Goal: Information Seeking & Learning: Learn about a topic

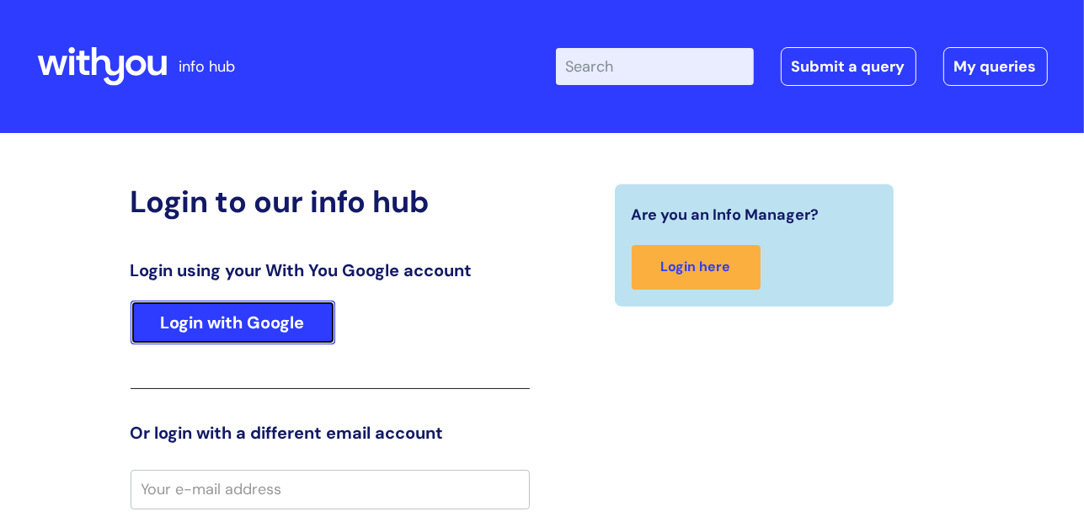
click at [276, 331] on link "Login with Google" at bounding box center [233, 323] width 205 height 44
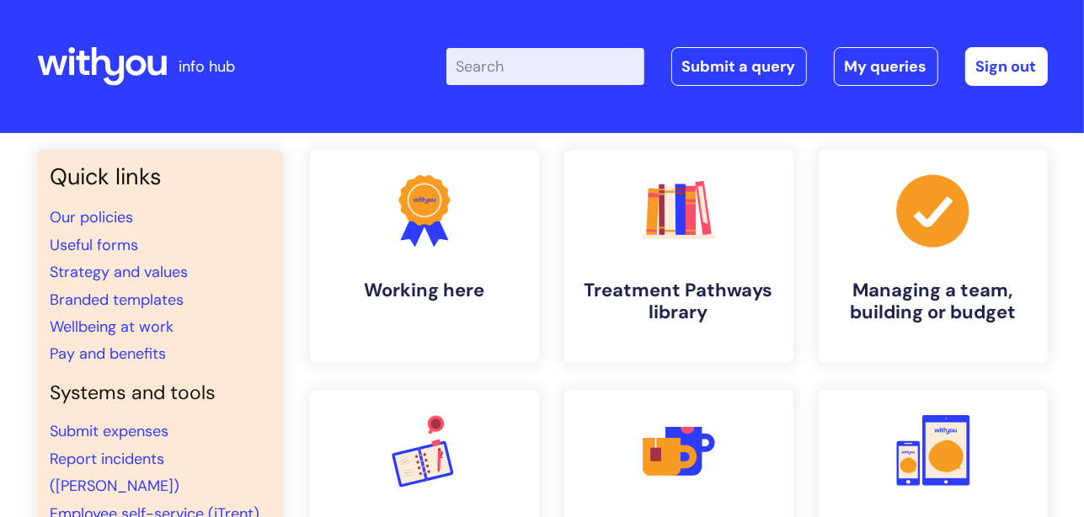
click at [538, 70] on input "Enter your search term here..." at bounding box center [546, 66] width 198 height 37
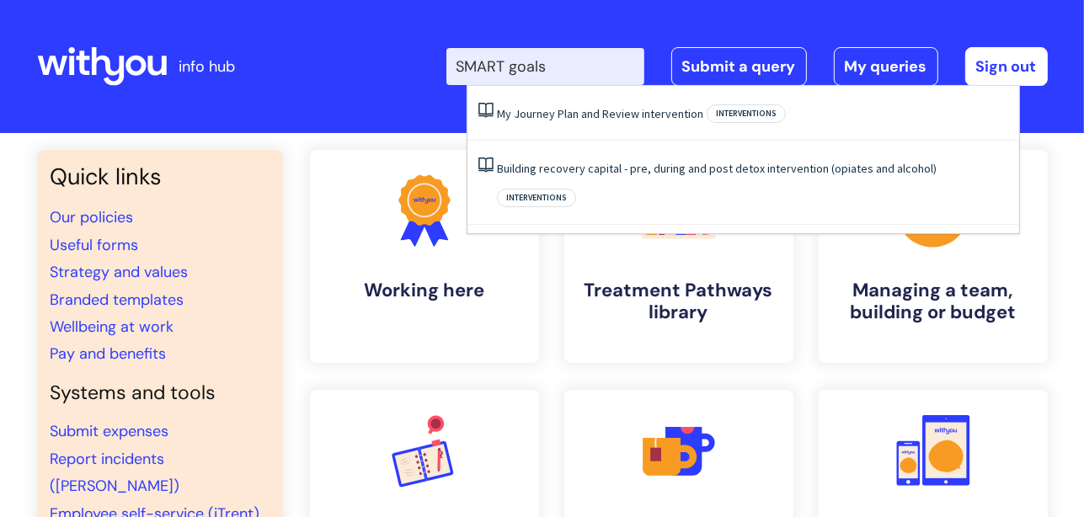
type input "SMART goals"
click button "Search" at bounding box center [0, 0] width 0 height 0
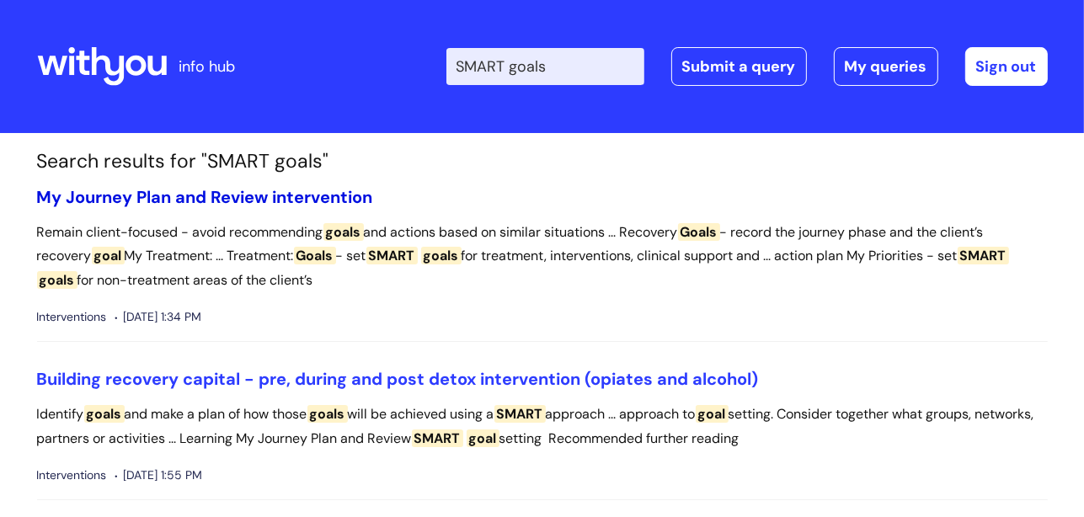
click at [227, 202] on link "My Journey Plan and Review intervention" at bounding box center [205, 197] width 336 height 22
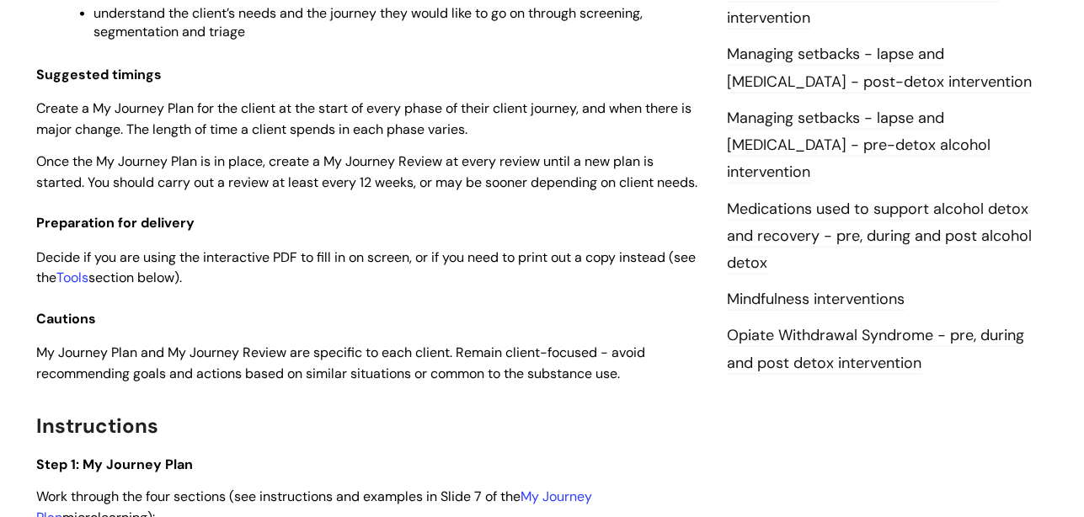
scroll to position [1812, 0]
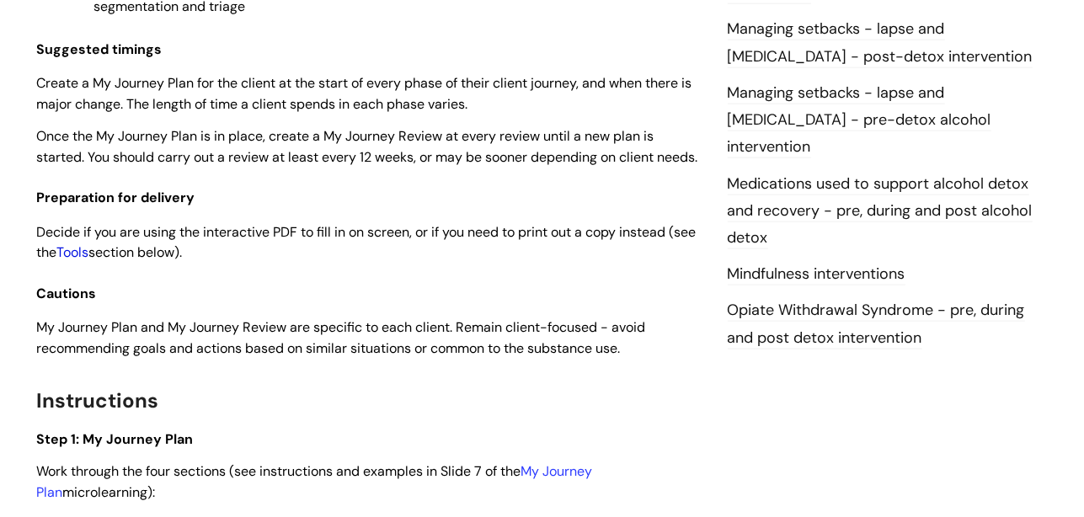
click at [89, 261] on link "Tools" at bounding box center [73, 252] width 32 height 18
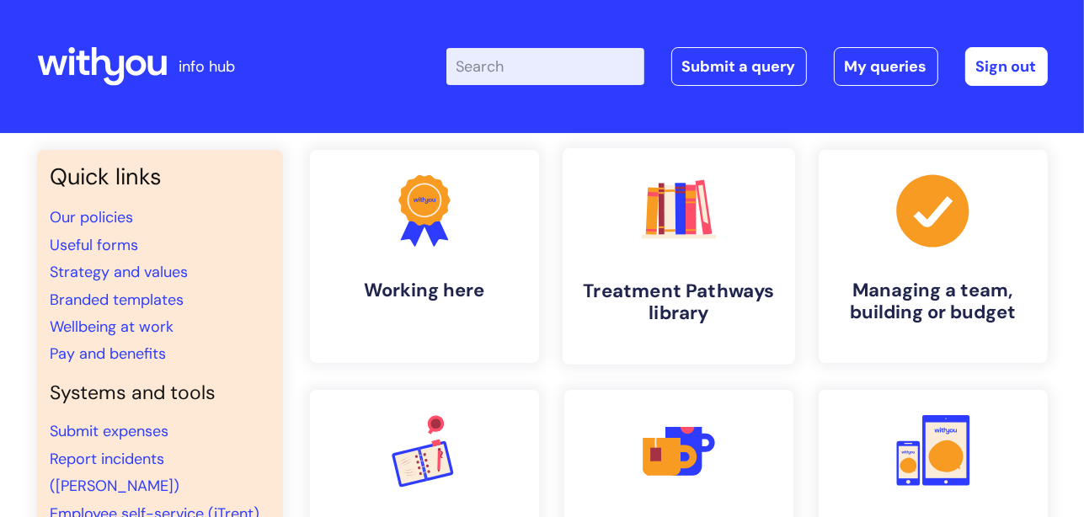
click at [693, 280] on h4 "Treatment Pathways library" at bounding box center [679, 302] width 206 height 45
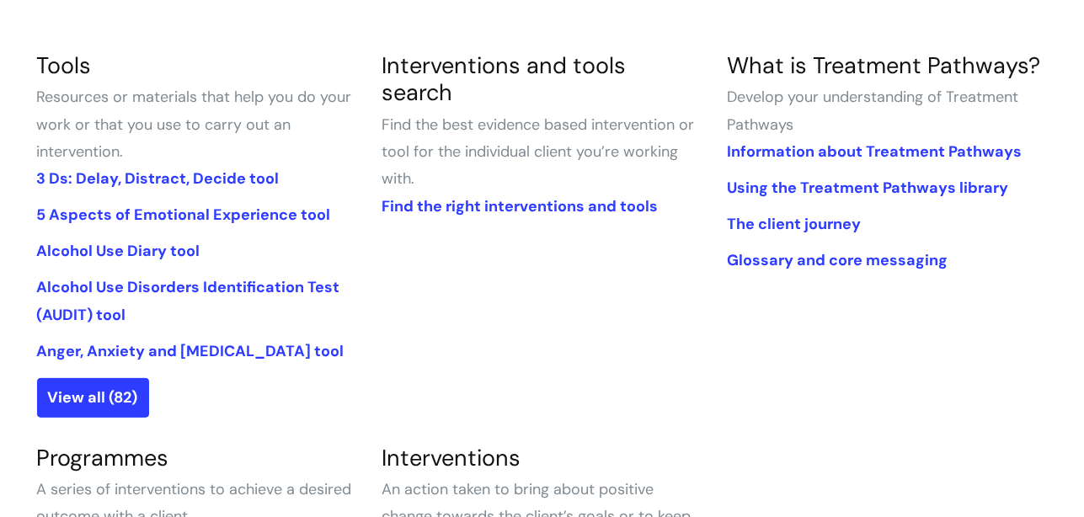
scroll to position [404, 0]
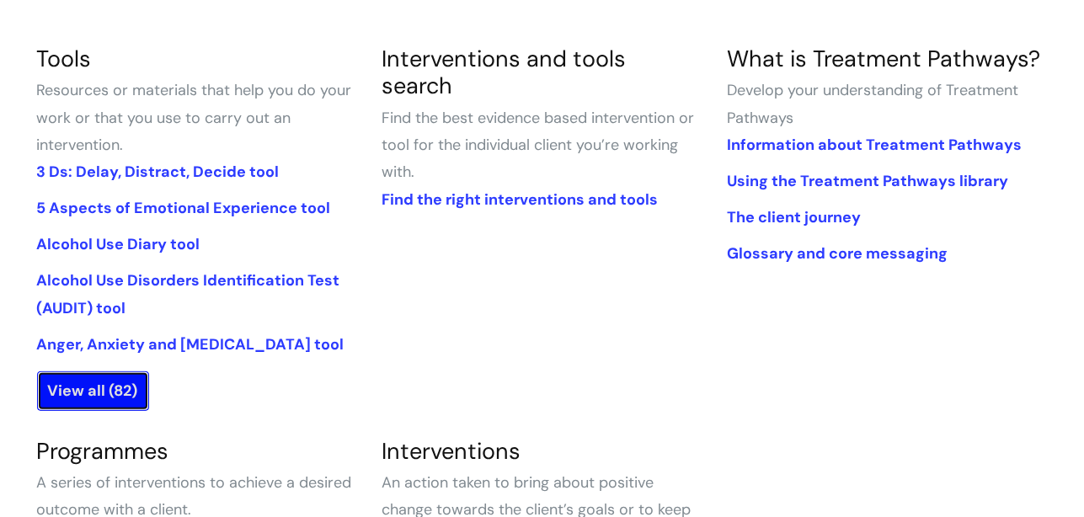
click at [74, 383] on link "View all (82)" at bounding box center [93, 391] width 112 height 39
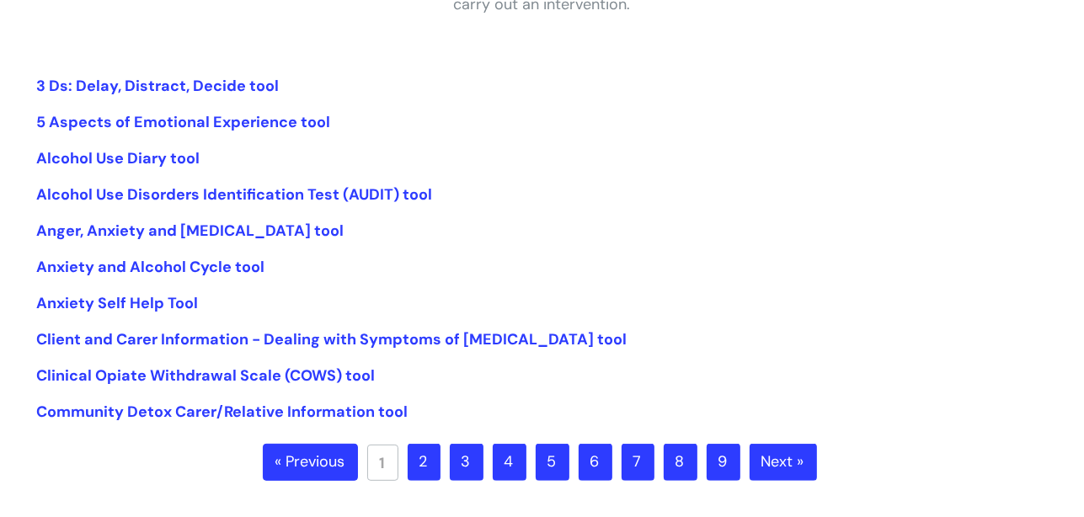
scroll to position [398, 0]
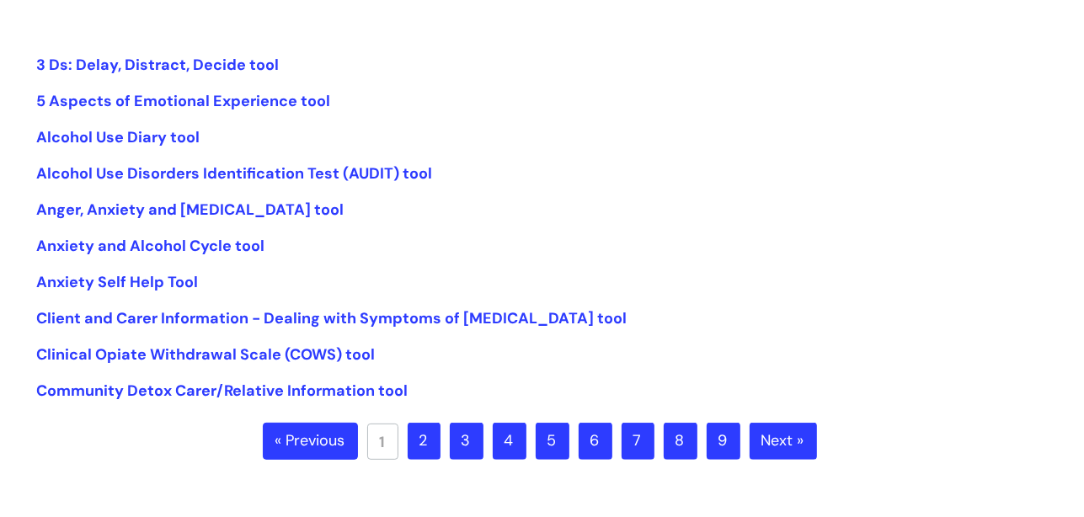
click at [680, 440] on link "8" at bounding box center [681, 441] width 34 height 37
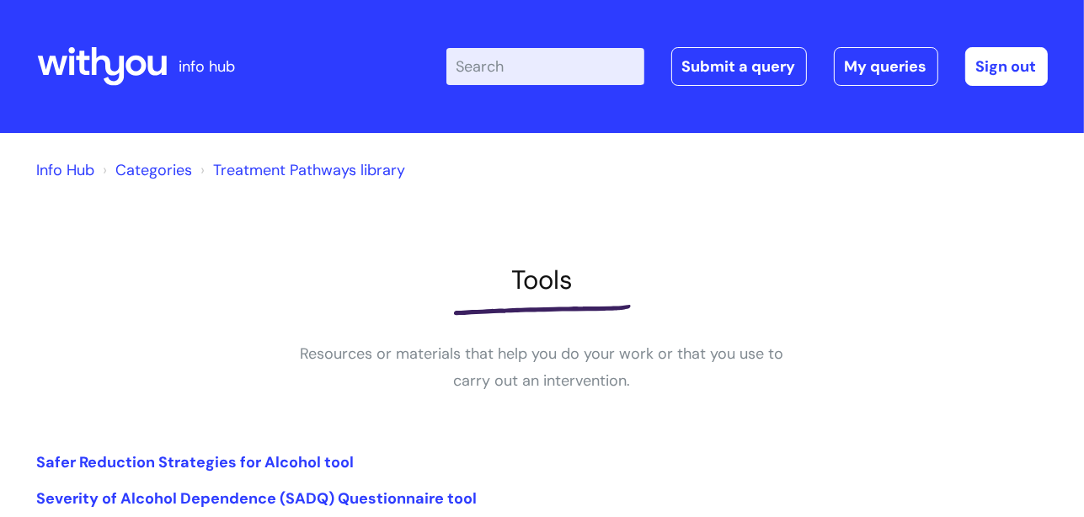
click at [564, 77] on input "Enter your search term here..." at bounding box center [546, 66] width 198 height 37
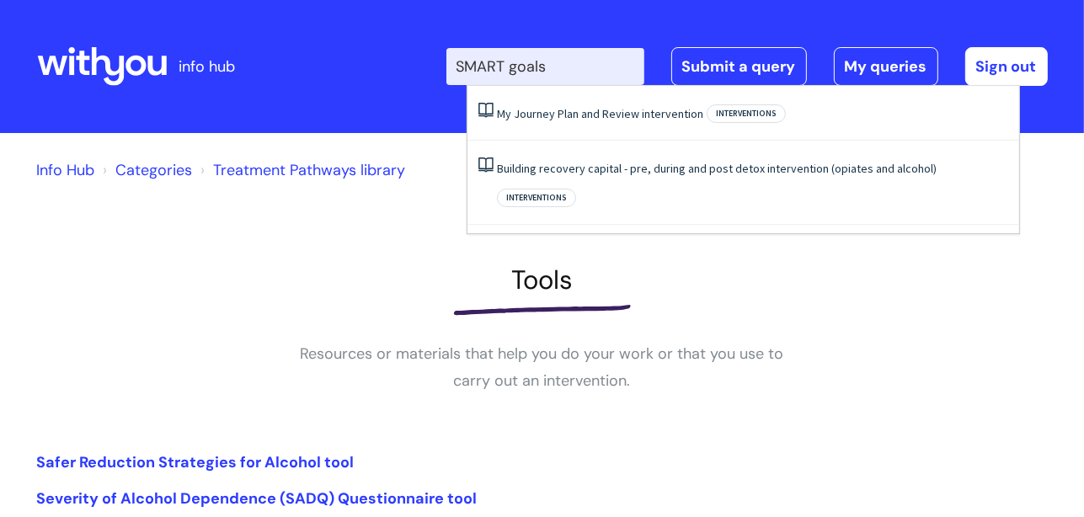
type input "SMART goals"
click button "Search" at bounding box center [0, 0] width 0 height 0
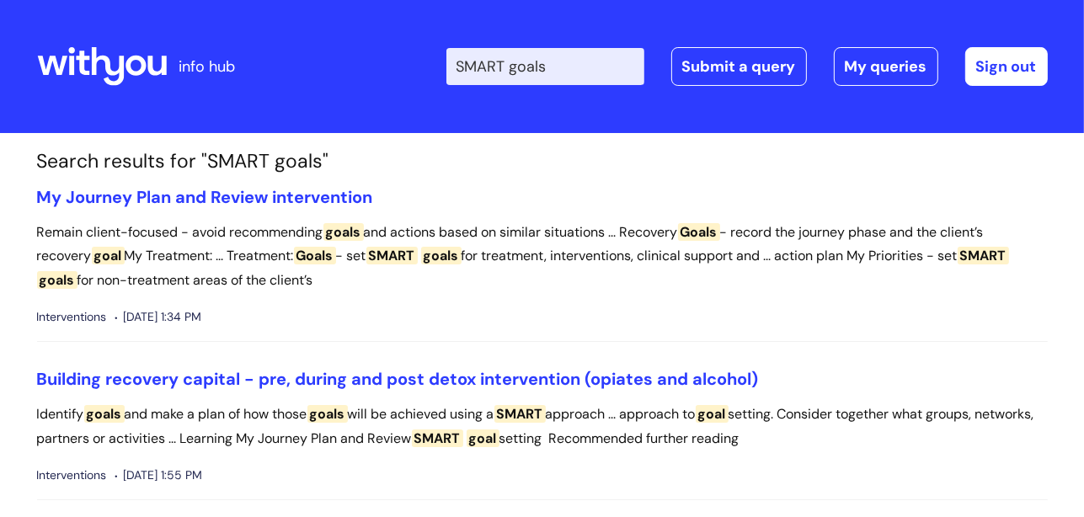
click at [532, 414] on span "SMART" at bounding box center [520, 414] width 51 height 18
click at [539, 377] on link "Building recovery capital - pre, during and post detox intervention (opiates an…" at bounding box center [398, 379] width 722 height 22
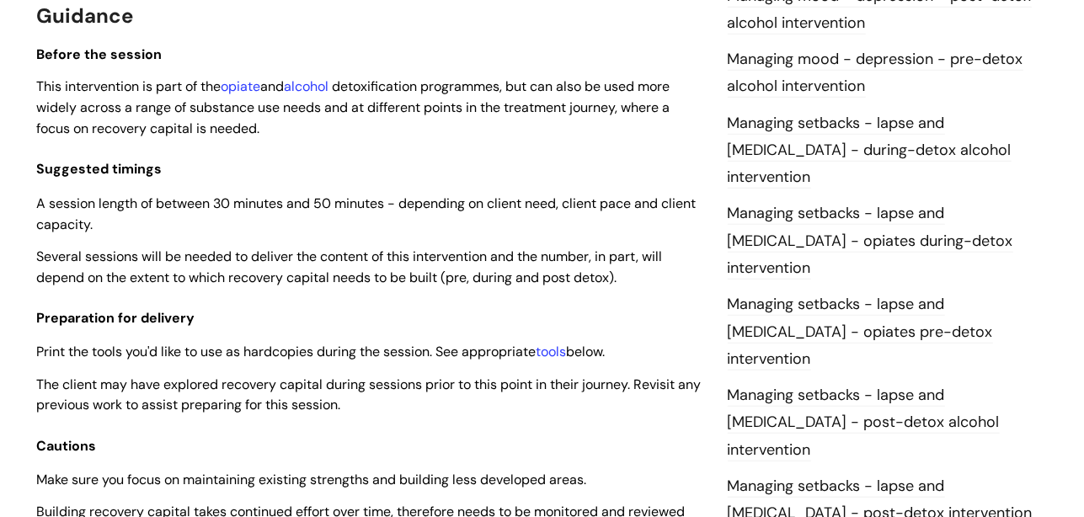
scroll to position [1314, 0]
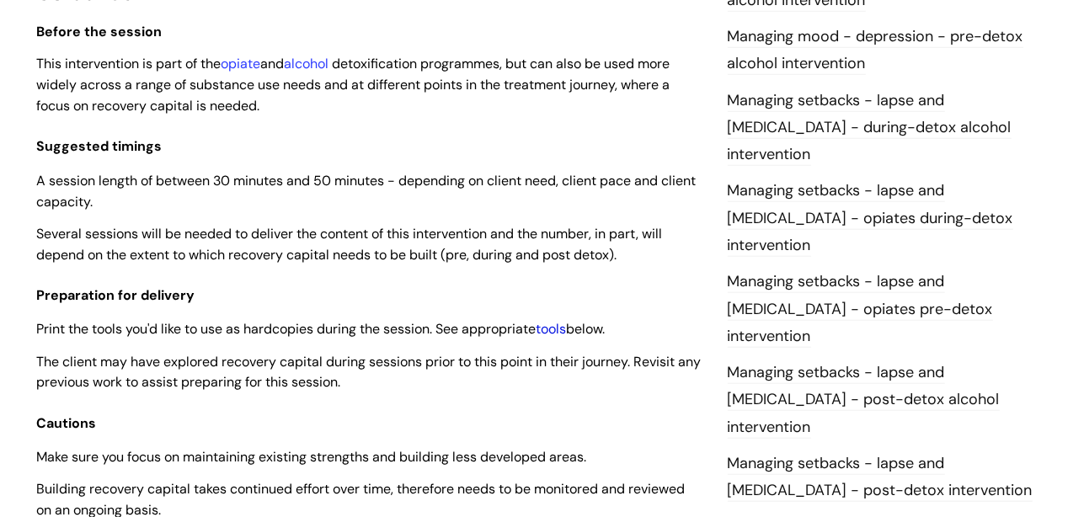
click at [559, 326] on link "tools" at bounding box center [552, 329] width 30 height 18
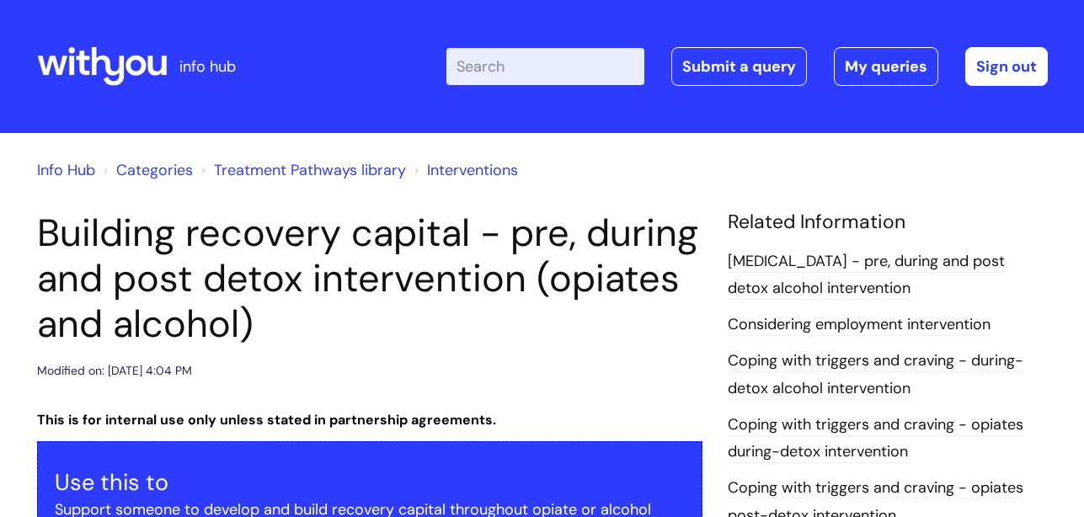
scroll to position [4534, 0]
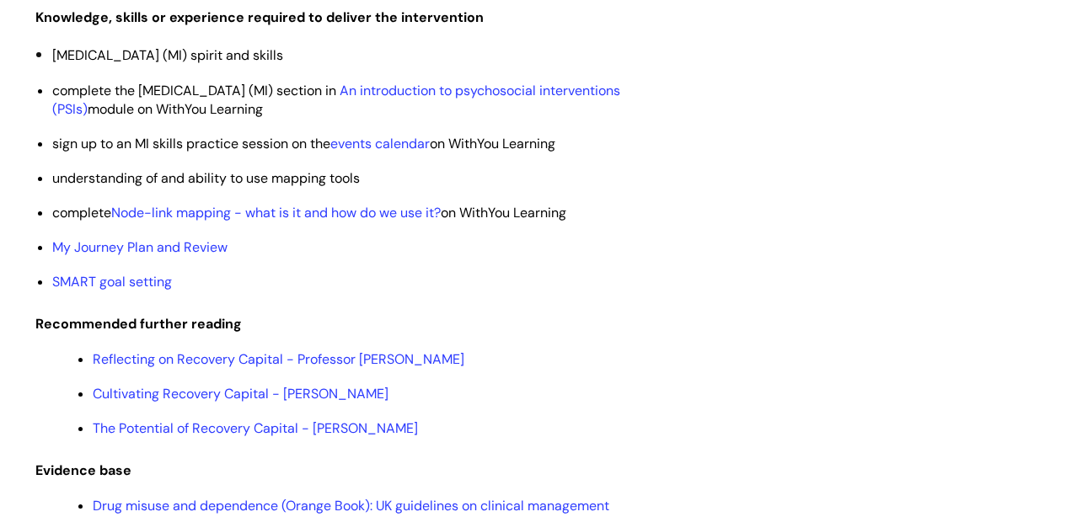
scroll to position [3889, 0]
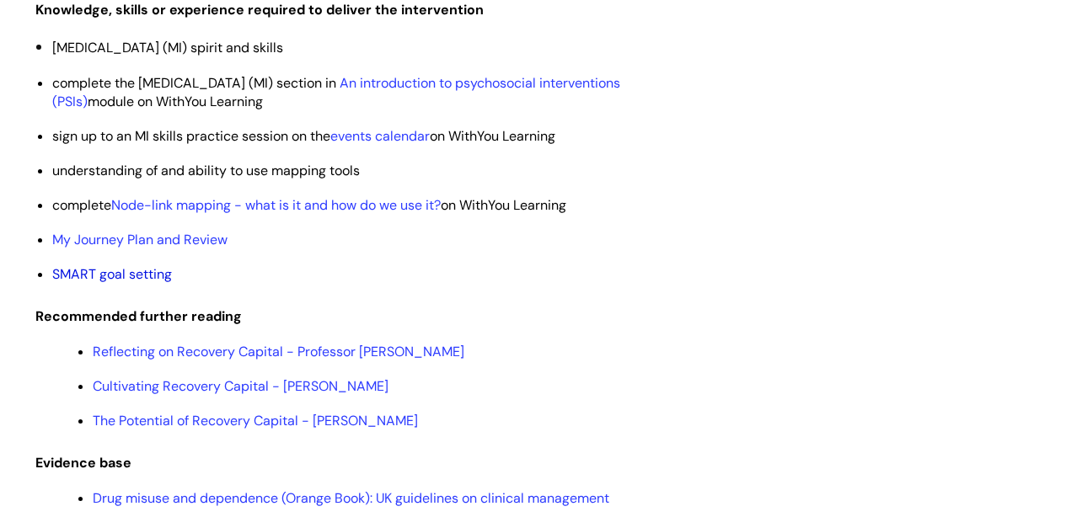
click at [126, 283] on link "SMART goal setting" at bounding box center [112, 274] width 120 height 18
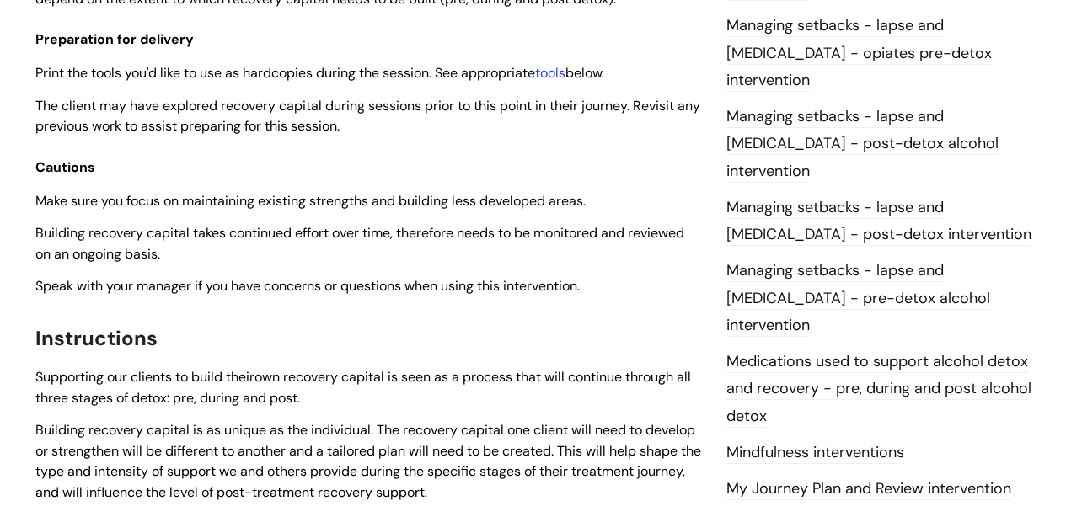
scroll to position [1303, 0]
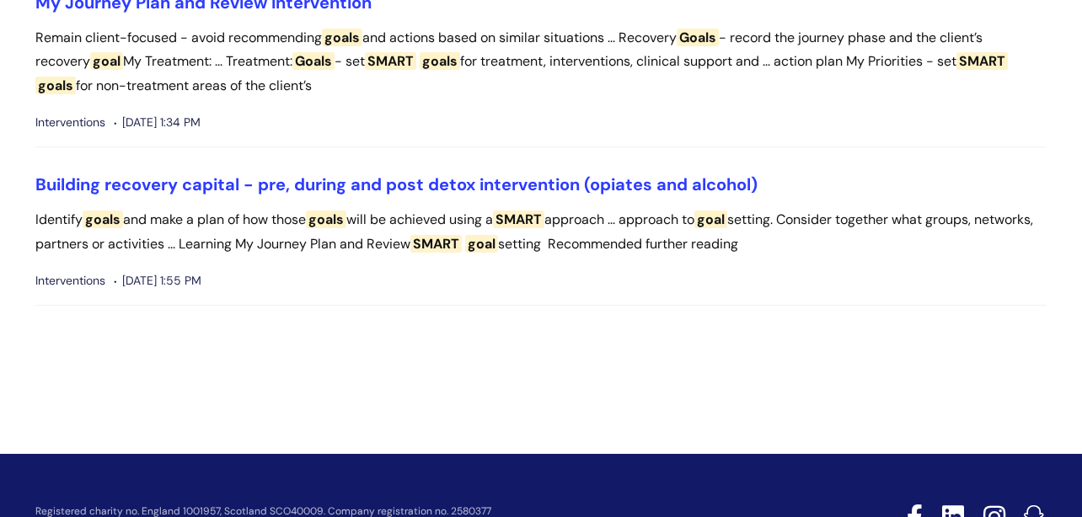
scroll to position [266, 0]
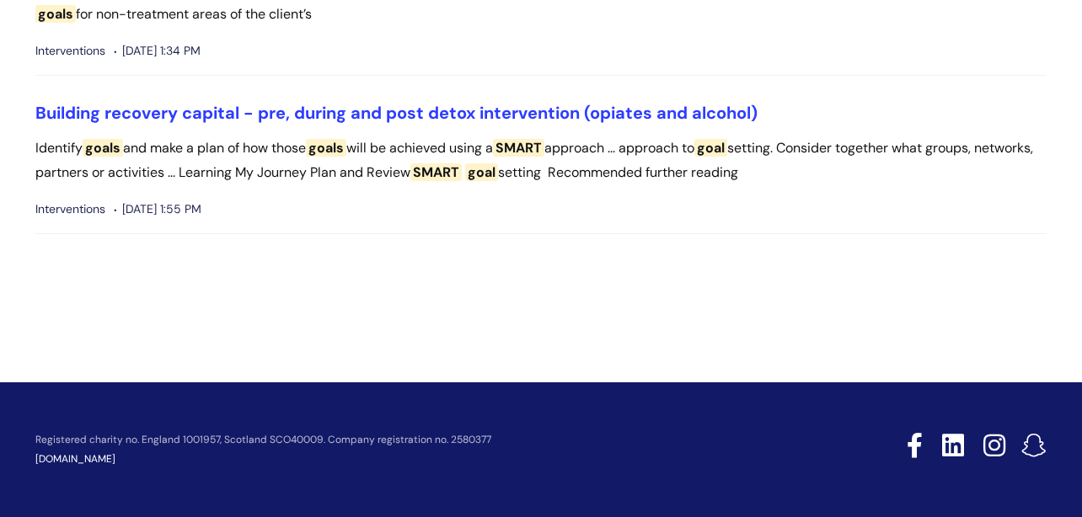
click at [541, 142] on span "SMART" at bounding box center [518, 148] width 51 height 18
click at [542, 147] on span "SMART" at bounding box center [518, 148] width 51 height 18
click at [557, 109] on link "Building recovery capital - pre, during and post detox intervention (opiates an…" at bounding box center [396, 113] width 722 height 22
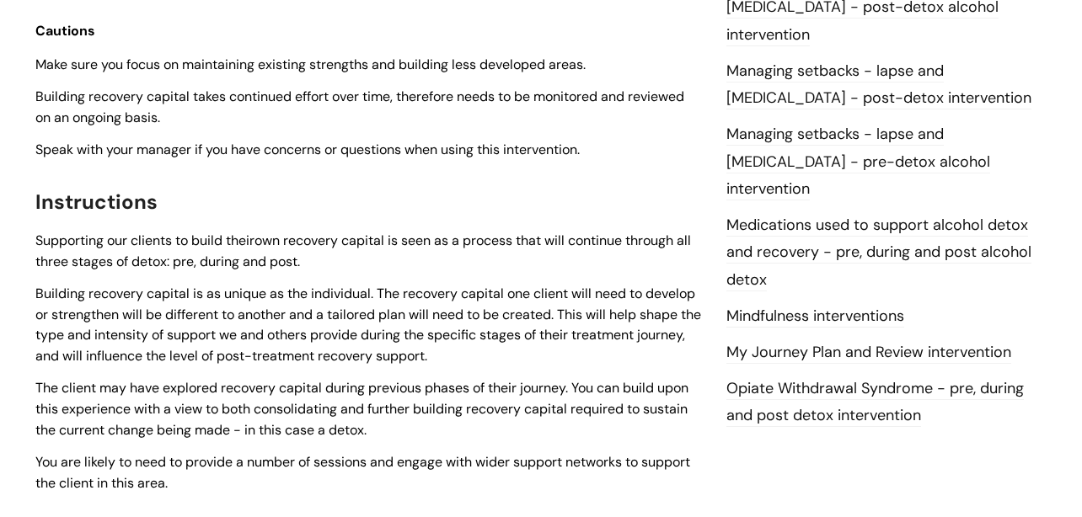
scroll to position [1522, 0]
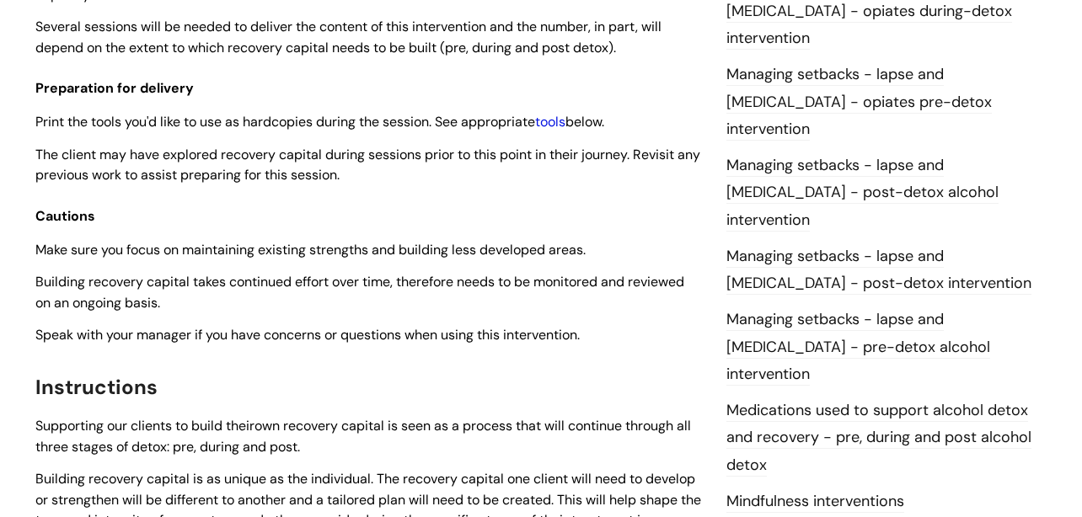
click at [561, 125] on link "tools" at bounding box center [550, 122] width 30 height 18
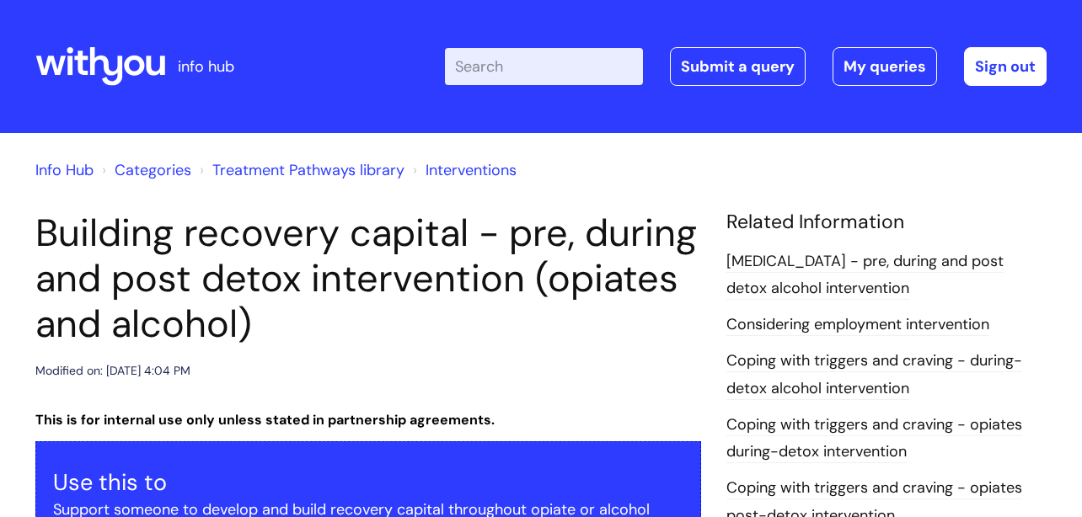
click at [570, 62] on input "Enter your search term here..." at bounding box center [544, 66] width 198 height 37
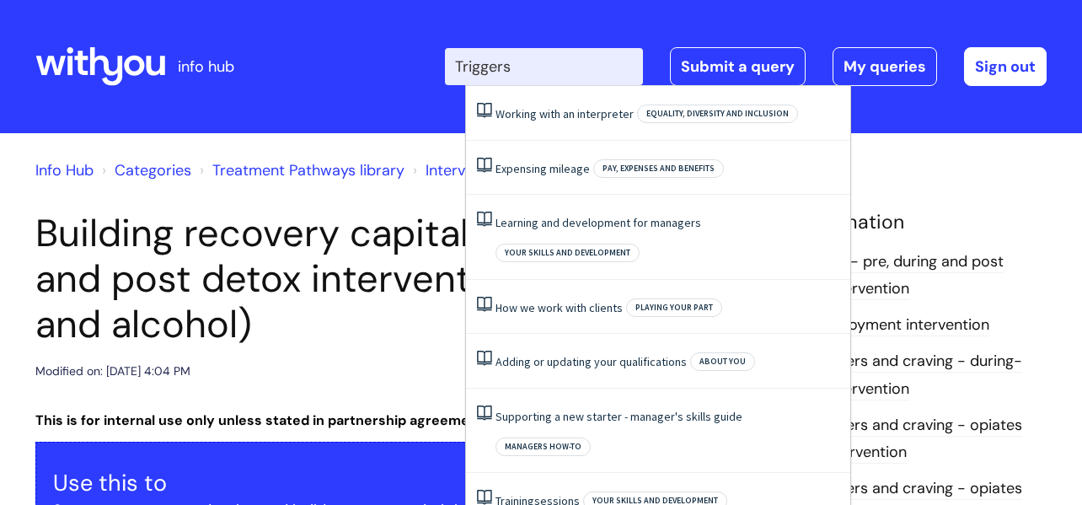
type input "Triggers"
click button "Search" at bounding box center [0, 0] width 0 height 0
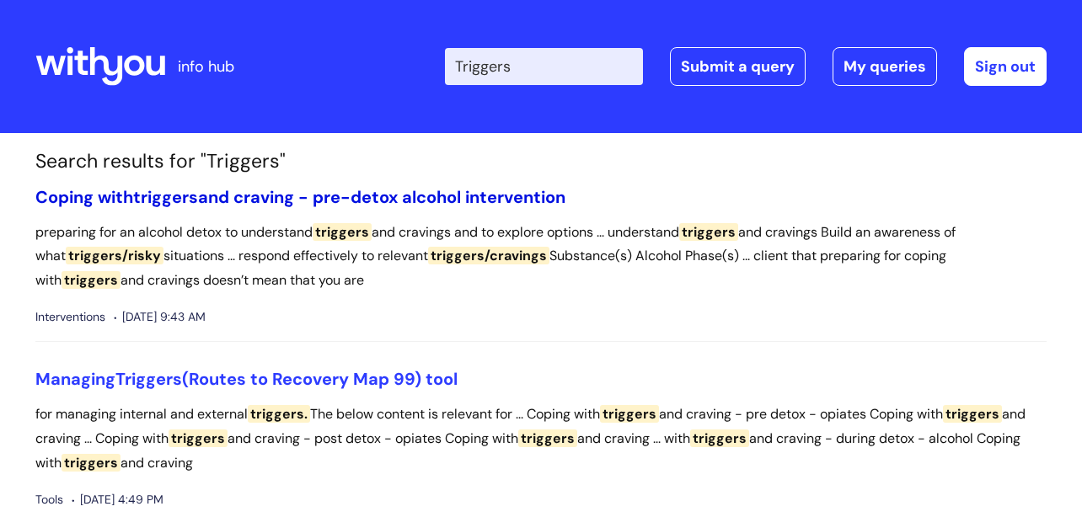
click at [367, 198] on link "Coping with triggers and craving - pre-detox alcohol intervention" at bounding box center [300, 197] width 530 height 22
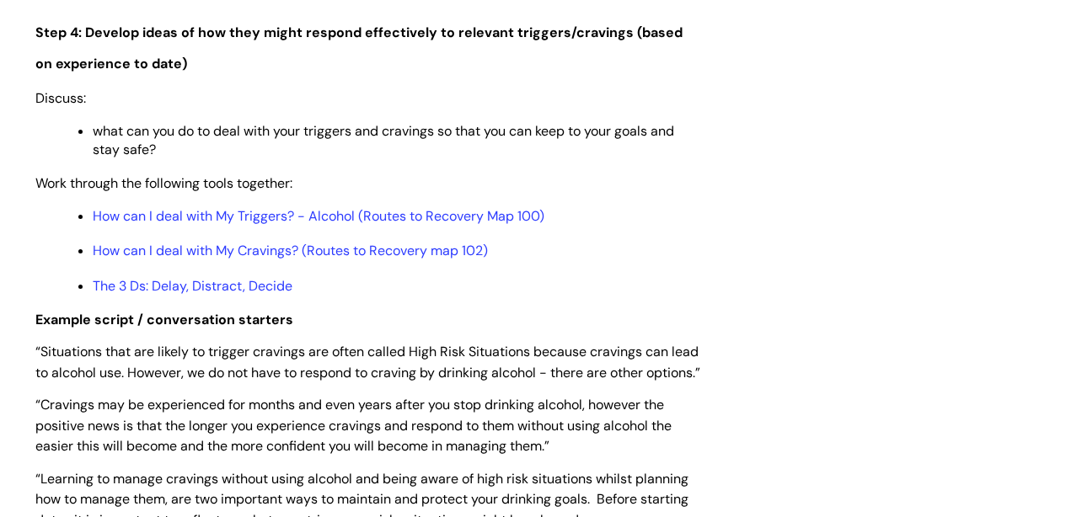
scroll to position [3050, 0]
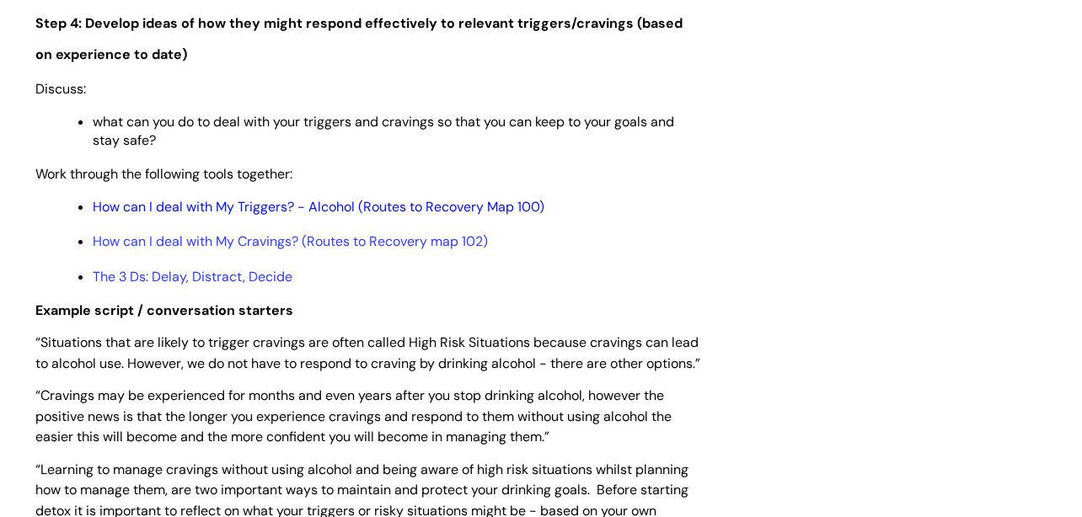
click at [210, 216] on link "How can I deal with My Triggers? - Alcohol (Routes to Recovery Map 100)" at bounding box center [319, 207] width 452 height 18
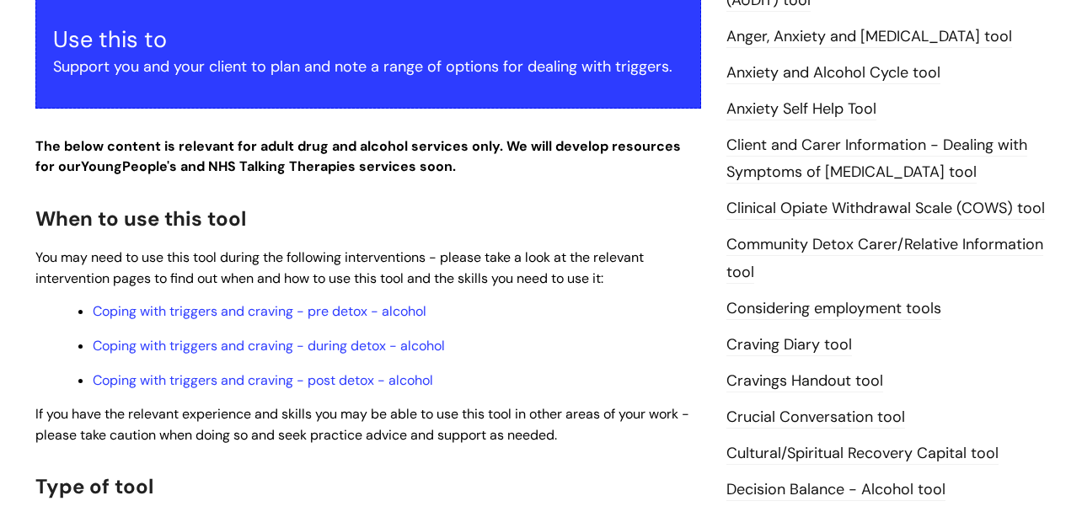
scroll to position [452, 0]
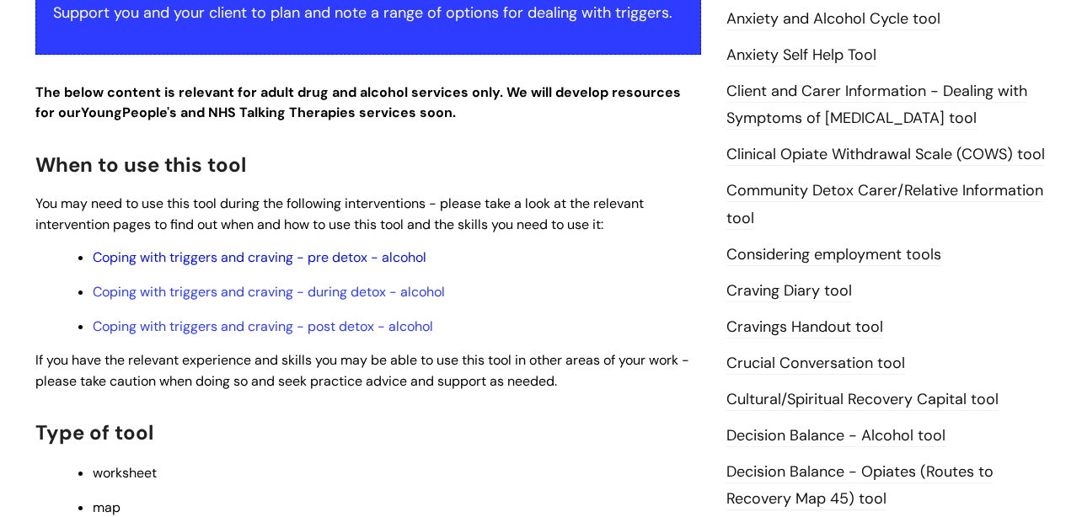
click at [269, 260] on link "Coping with triggers and craving - pre detox - alcohol" at bounding box center [260, 258] width 334 height 18
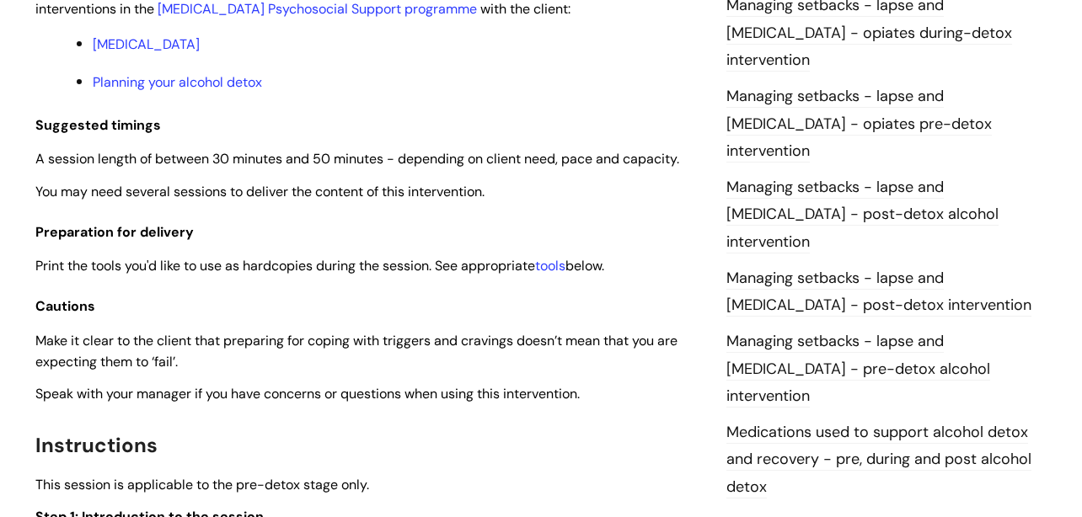
scroll to position [1561, 0]
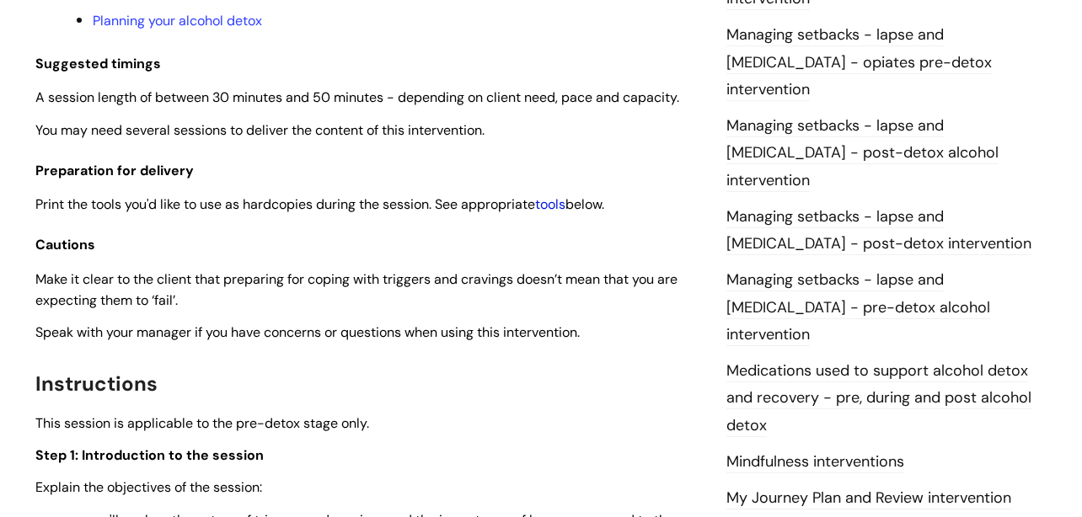
click at [562, 206] on link "tools" at bounding box center [550, 204] width 30 height 18
